Goal: Task Accomplishment & Management: Manage account settings

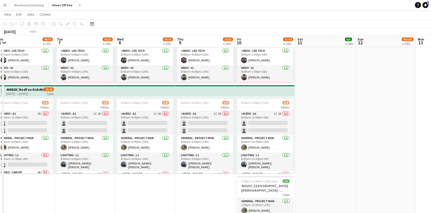
scroll to position [99, 0]
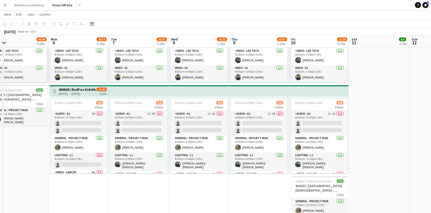
drag, startPoint x: 131, startPoint y: 200, endPoint x: 222, endPoint y: 196, distance: 91.1
click at [222, 196] on app-calendar-viewport "Fri 3 27/31 3 Jobs Sat 4 42/46 4 Jobs Sun 5 44/48 4 Jobs Mon 6 48/59 4 Jobs Tue…" at bounding box center [215, 69] width 431 height 592
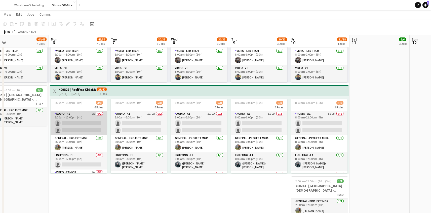
click at [78, 126] on app-card-role "Audio - A1 2A 0/2 8:00am-12:00pm (4h) single-neutral-actions single-neutral-act…" at bounding box center [79, 123] width 56 height 24
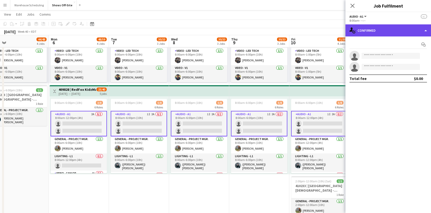
click at [394, 33] on div "single-neutral-actions-check-2 Confirmed" at bounding box center [387, 30] width 85 height 12
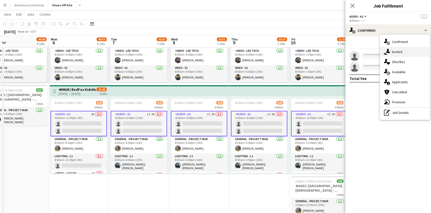
click at [395, 50] on span "Invited" at bounding box center [397, 52] width 10 height 5
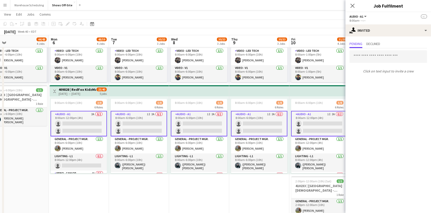
click at [139, 120] on app-card-role "Audio - A1 1I 2A 0/2 8:00am-6:00pm (10h) single-neutral-actions single-neutral-…" at bounding box center [139, 123] width 56 height 25
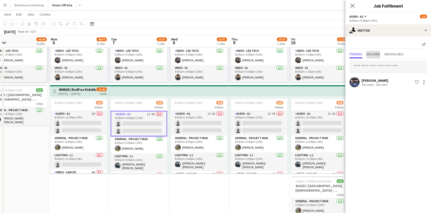
click at [376, 57] on span "Declined" at bounding box center [373, 55] width 14 height 8
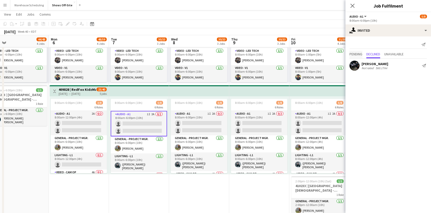
click at [353, 56] on span "Pending" at bounding box center [355, 54] width 13 height 4
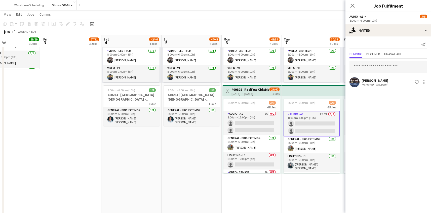
scroll to position [0, 139]
drag, startPoint x: 78, startPoint y: 188, endPoint x: 251, endPoint y: 176, distance: 173.6
click at [251, 176] on app-calendar-viewport "Tue 30 30/31 2 Jobs Wed 1 22/22 1 Job Thu 2 29/29 3 Jobs Fri 3 27/31 3 Jobs Sat…" at bounding box center [215, 69] width 431 height 592
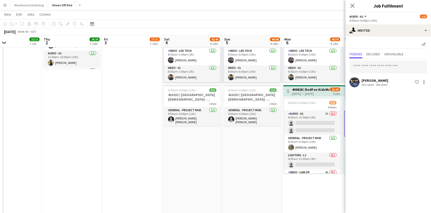
scroll to position [0, 105]
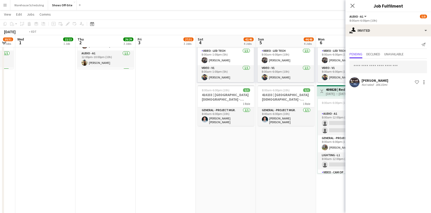
drag, startPoint x: 130, startPoint y: 170, endPoint x: 341, endPoint y: 156, distance: 211.4
click at [344, 156] on app-calendar-viewport "Mon 29 9/10 3 Jobs Tue 30 30/31 2 Jobs Wed 1 22/22 1 Job Thu 2 29/29 3 Jobs Fri…" at bounding box center [215, 69] width 431 height 592
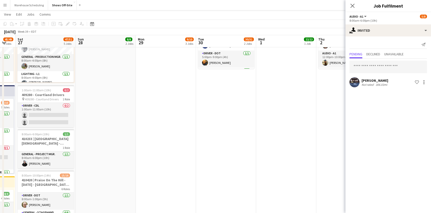
scroll to position [0, 137]
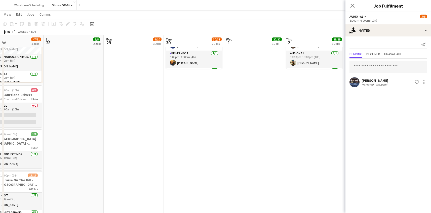
drag, startPoint x: 306, startPoint y: 160, endPoint x: 344, endPoint y: 160, distance: 37.7
click at [347, 160] on body "Menu Boards Boards Boards All jobs Status Workforce Workforce My Workforce Recr…" at bounding box center [215, 60] width 431 height 612
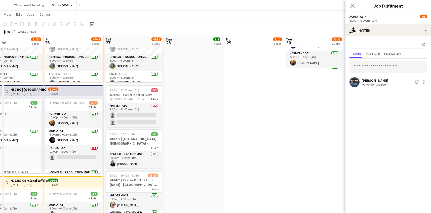
scroll to position [0, 0]
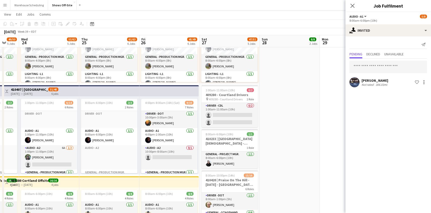
drag, startPoint x: 271, startPoint y: 156, endPoint x: 394, endPoint y: 149, distance: 123.4
click at [394, 149] on body "Menu Boards Boards Boards All jobs Status Workforce Workforce My Workforce Recr…" at bounding box center [215, 60] width 431 height 612
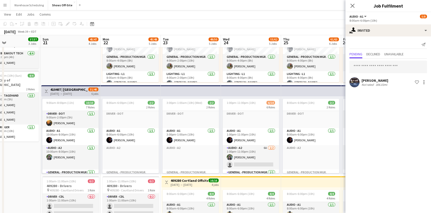
drag, startPoint x: 108, startPoint y: 141, endPoint x: 309, endPoint y: 136, distance: 201.4
click at [309, 136] on app-calendar-viewport "Thu 18 3/3 1 Job Fri 19 8/8 2 Jobs Sat 20 37/37 3 Jobs Sun 21 45/47 4 Jobs Mon …" at bounding box center [215, 69] width 431 height 592
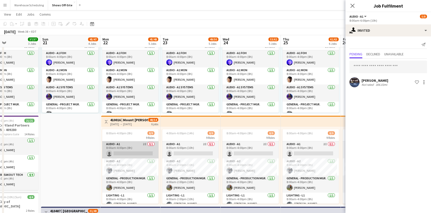
click at [135, 147] on app-card-role "Audio - A1 2I 0/1 8:00am-4:00pm (8h) single-neutral-actions" at bounding box center [130, 149] width 56 height 17
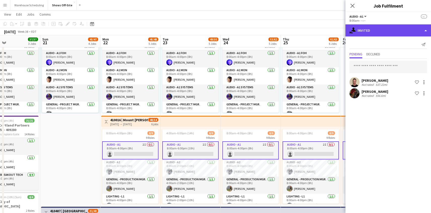
click at [388, 29] on div "single-neutral-actions-share-1 Invited" at bounding box center [387, 30] width 85 height 12
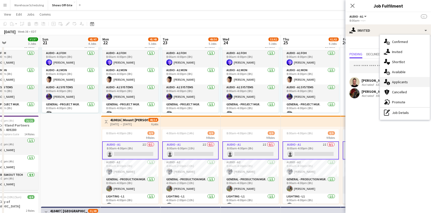
click at [401, 84] on div "single-neutral-actions-information Applicants" at bounding box center [405, 82] width 50 height 10
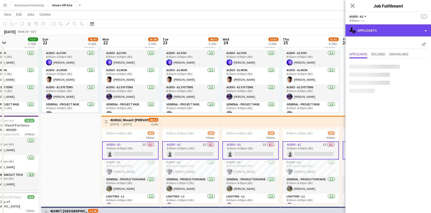
click at [395, 31] on div "single-neutral-actions-information Applicants" at bounding box center [387, 30] width 85 height 12
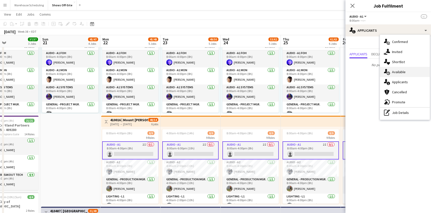
click at [399, 68] on div "single-neutral-actions-upload Available" at bounding box center [405, 72] width 50 height 10
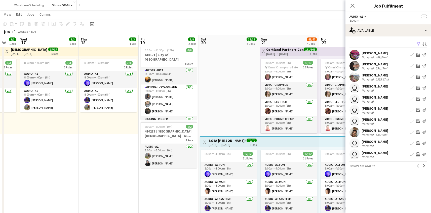
drag, startPoint x: 32, startPoint y: 110, endPoint x: 251, endPoint y: 104, distance: 218.5
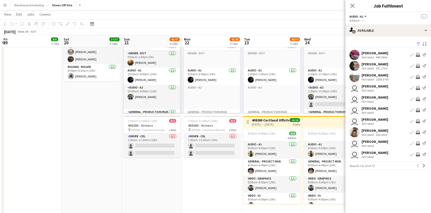
drag, startPoint x: 222, startPoint y: 146, endPoint x: 67, endPoint y: 143, distance: 155.2
click at [59, 143] on app-calendar-viewport "Mon 15 4/4 2 Jobs Tue 16 3/3 1 Job Wed 17 3/3 1 Job Thu 18 3/3 1 Job Fri 19 8/8…" at bounding box center [215, 9] width 431 height 592
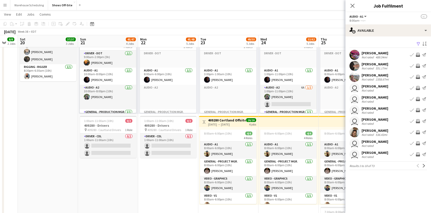
drag, startPoint x: 174, startPoint y: 185, endPoint x: 63, endPoint y: 178, distance: 111.3
click at [57, 180] on app-calendar-viewport "Wed 17 3/3 1 Job Thu 18 3/3 1 Job Fri 19 8/8 2 Jobs Sat 20 37/37 3 Jobs Sun 21 …" at bounding box center [215, 9] width 431 height 592
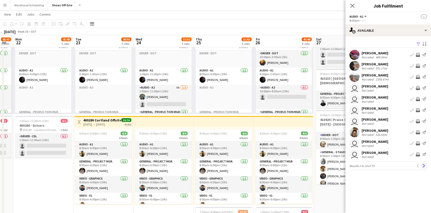
click at [425, 165] on app-icon "Next" at bounding box center [424, 166] width 4 height 4
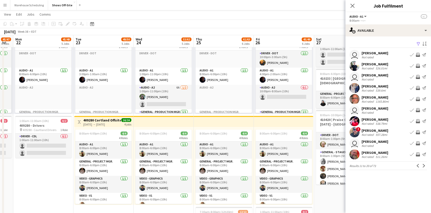
click at [425, 165] on app-icon "Next" at bounding box center [424, 166] width 4 height 4
click at [353, 6] on icon at bounding box center [352, 5] width 5 height 5
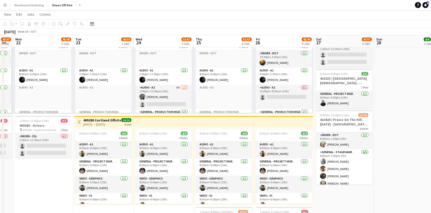
click at [373, 31] on div "[DATE] Week 38 • EDT" at bounding box center [215, 31] width 431 height 7
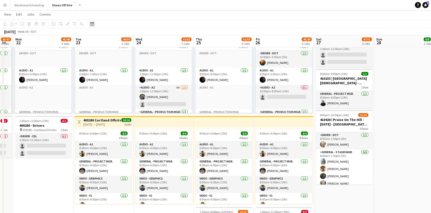
click at [94, 24] on div "Date picker" at bounding box center [92, 24] width 6 height 6
click at [122, 104] on button "[DATE]" at bounding box center [127, 103] width 15 height 8
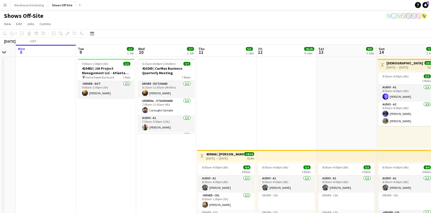
drag, startPoint x: 237, startPoint y: 157, endPoint x: 114, endPoint y: 152, distance: 123.5
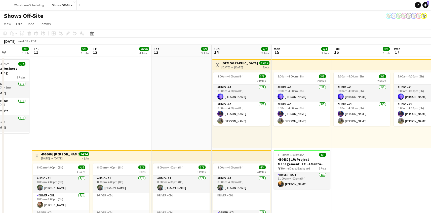
drag, startPoint x: 266, startPoint y: 113, endPoint x: 114, endPoint y: 111, distance: 151.4
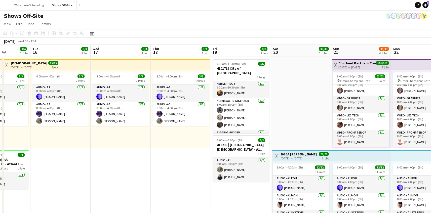
drag, startPoint x: 277, startPoint y: 122, endPoint x: 50, endPoint y: 102, distance: 227.9
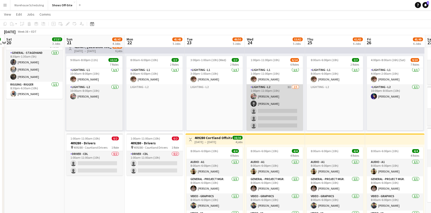
click at [283, 113] on app-card-role "Lighting - L2 3I [DATE] 1:00pm-11:00pm (10h) [PERSON_NAME] [PERSON_NAME] single…" at bounding box center [274, 107] width 56 height 46
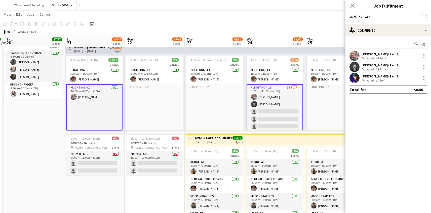
click at [275, 110] on app-card-role "Lighting - L2 3I [DATE] 1:00pm-11:00pm (10h) [PERSON_NAME] [PERSON_NAME] single…" at bounding box center [274, 107] width 56 height 47
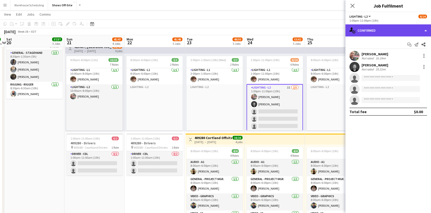
click at [387, 29] on div "single-neutral-actions-check-2 Confirmed" at bounding box center [387, 30] width 85 height 12
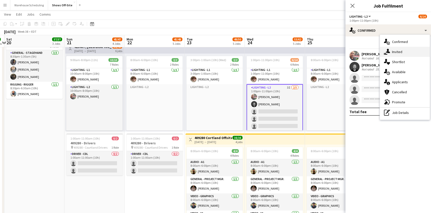
click at [394, 53] on span "Invited" at bounding box center [397, 52] width 10 height 5
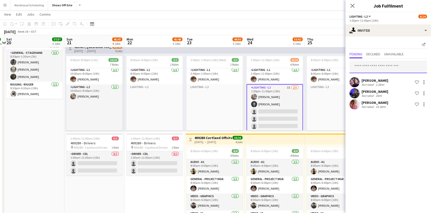
click at [366, 62] on input "text" at bounding box center [387, 67] width 77 height 13
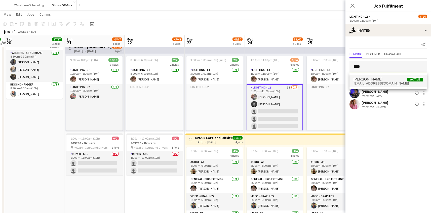
type input "****"
click at [373, 87] on mat-option "[PERSON_NAME] Active [EMAIL_ADDRESS][DOMAIN_NAME]" at bounding box center [387, 81] width 77 height 12
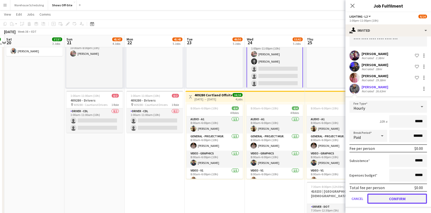
click at [381, 200] on button "Confirm" at bounding box center [397, 199] width 60 height 10
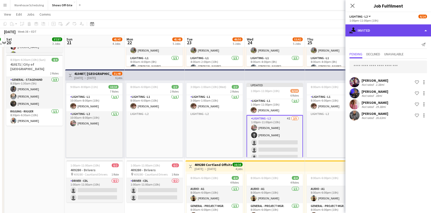
click at [382, 24] on div "single-neutral-actions-share-1 Invited" at bounding box center [387, 30] width 85 height 12
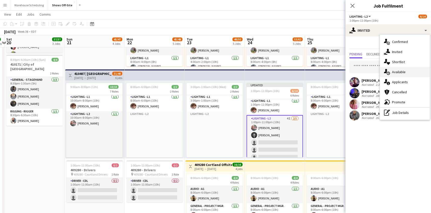
click at [403, 72] on span "Available" at bounding box center [399, 72] width 14 height 5
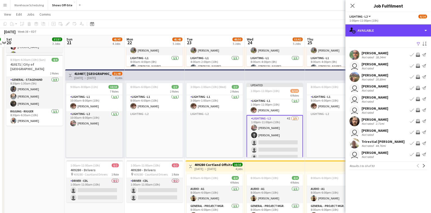
drag, startPoint x: 379, startPoint y: 33, endPoint x: 380, endPoint y: 43, distance: 10.6
click at [379, 33] on div "single-neutral-actions-upload Available" at bounding box center [387, 30] width 85 height 12
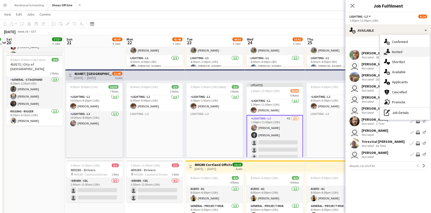
click at [384, 54] on icon at bounding box center [384, 54] width 1 height 2
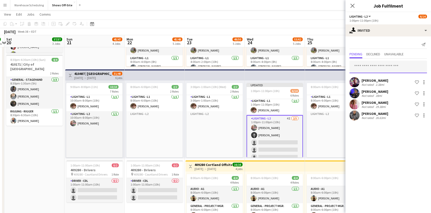
click at [373, 67] on input "text" at bounding box center [387, 67] width 77 height 13
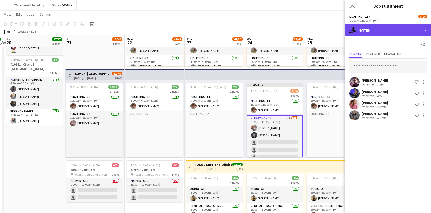
click at [393, 30] on div "single-neutral-actions-share-1 Invited" at bounding box center [387, 30] width 85 height 12
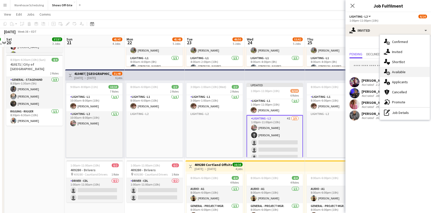
click at [405, 74] on div "single-neutral-actions-upload Available" at bounding box center [405, 72] width 50 height 10
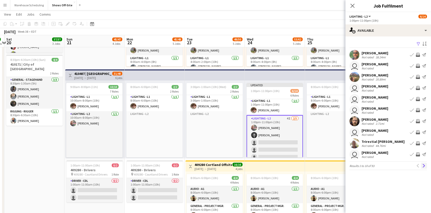
click at [421, 167] on button "Next" at bounding box center [424, 166] width 6 height 6
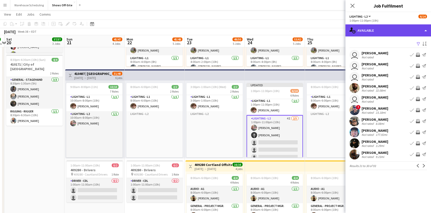
click at [402, 32] on div "single-neutral-actions-upload Available" at bounding box center [387, 30] width 85 height 12
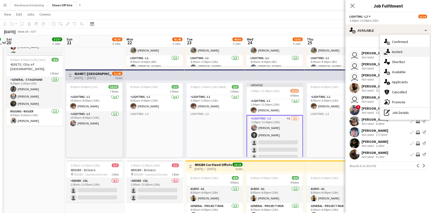
click at [404, 51] on div "single-neutral-actions-share-1 Invited" at bounding box center [405, 52] width 50 height 10
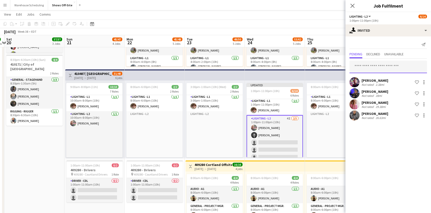
click at [374, 65] on input "text" at bounding box center [387, 67] width 77 height 13
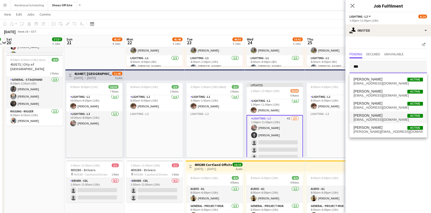
type input "***"
click at [385, 114] on span "[PERSON_NAME] Active" at bounding box center [387, 115] width 69 height 4
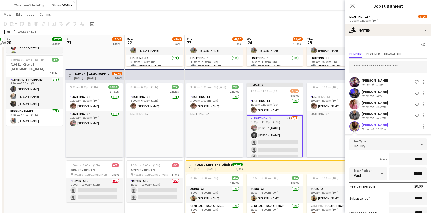
scroll to position [38, 0]
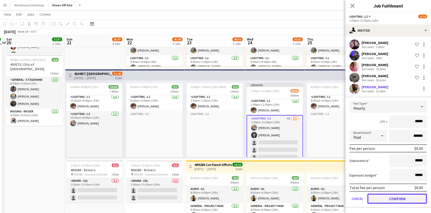
click at [392, 195] on button "Confirm" at bounding box center [397, 199] width 60 height 10
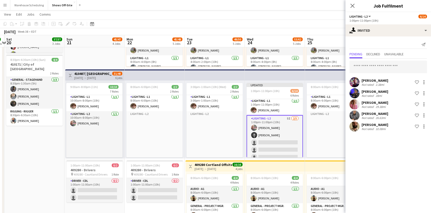
scroll to position [0, 0]
click at [353, 4] on icon "Close pop-in" at bounding box center [352, 5] width 5 height 5
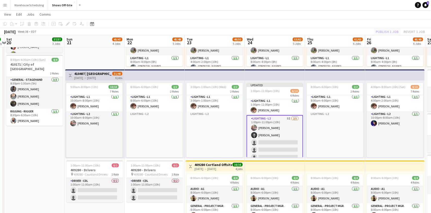
click at [374, 30] on div "Publish 1 job Revert 1 job" at bounding box center [399, 31] width 61 height 7
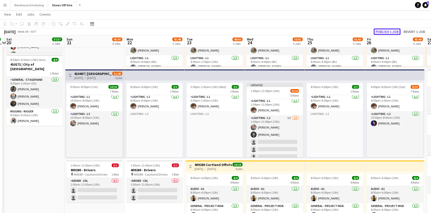
click at [376, 30] on button "Publish 1 job" at bounding box center [386, 31] width 27 height 7
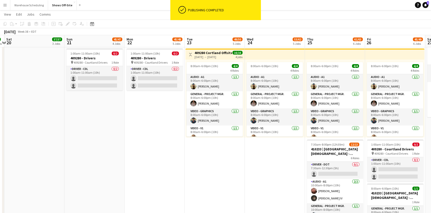
scroll to position [0, 240]
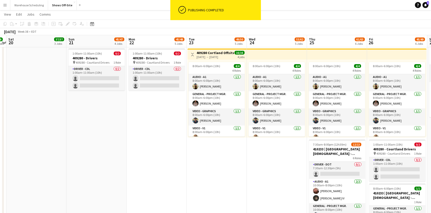
drag, startPoint x: 196, startPoint y: 172, endPoint x: 101, endPoint y: 170, distance: 94.5
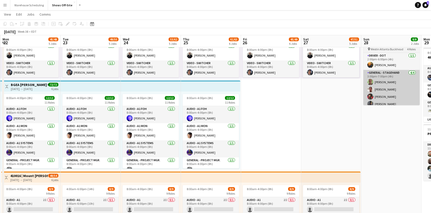
scroll to position [0, 0]
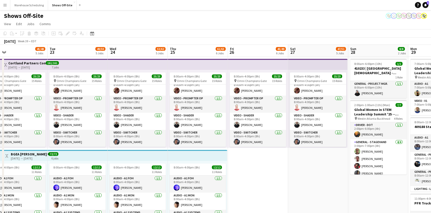
drag, startPoint x: 312, startPoint y: 168, endPoint x: 300, endPoint y: 159, distance: 15.8
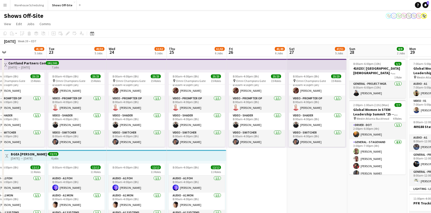
scroll to position [42, 0]
